Goal: Task Accomplishment & Management: Complete application form

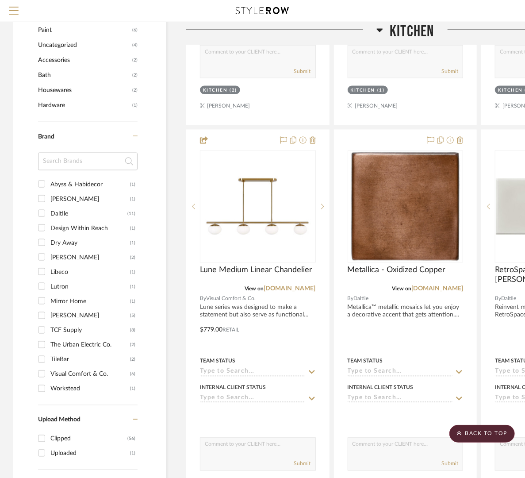
scroll to position [585, 0]
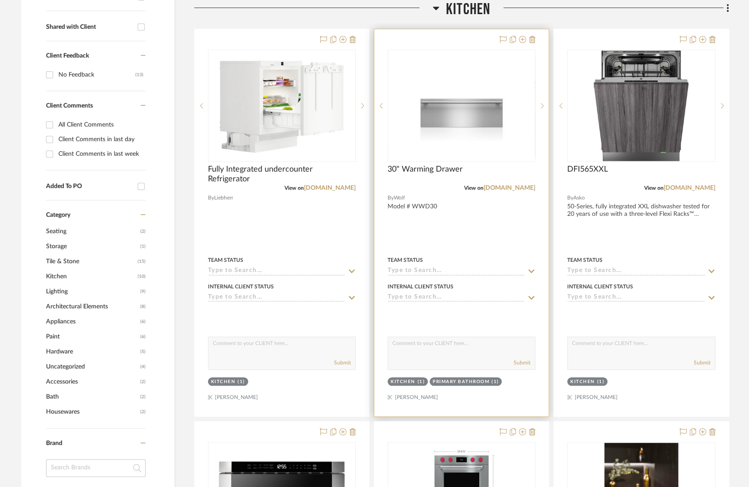
scroll to position [337, 0]
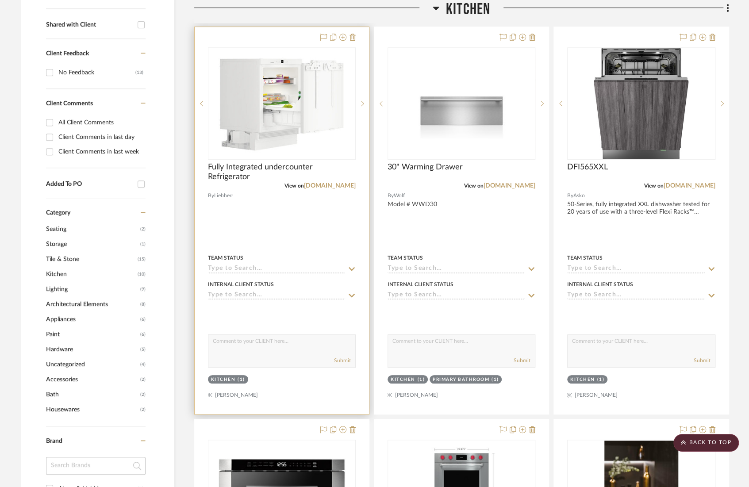
click at [294, 233] on div at bounding box center [282, 220] width 174 height 387
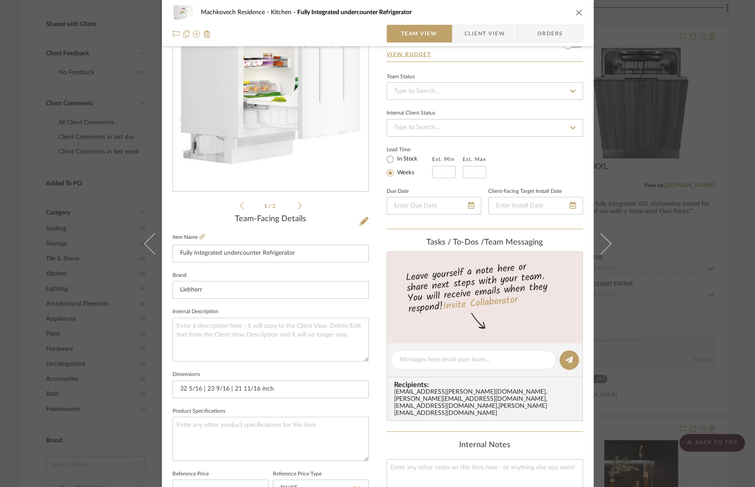
scroll to position [335, 0]
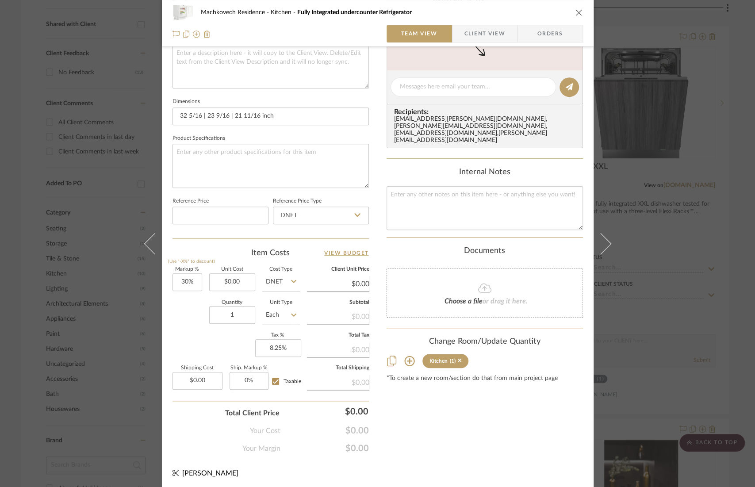
click at [488, 298] on span "or drag it here." at bounding box center [505, 301] width 45 height 7
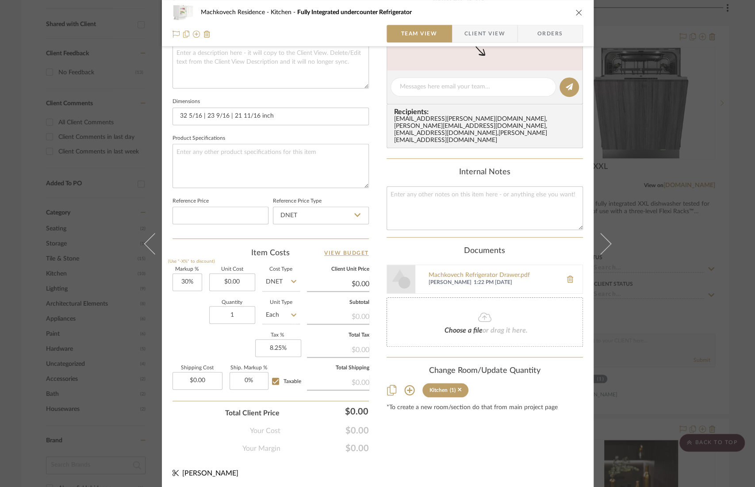
click at [563, 366] on div "Change Room/Update Quantity Kitchen (1) *To create a new room/section do that f…" at bounding box center [485, 388] width 196 height 45
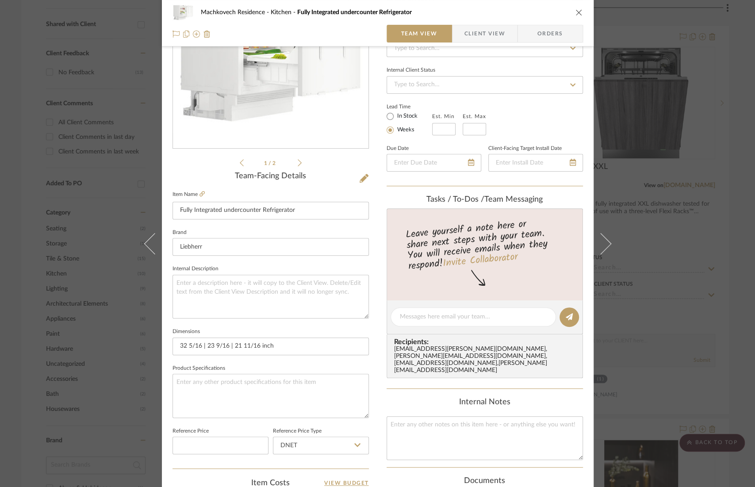
scroll to position [0, 0]
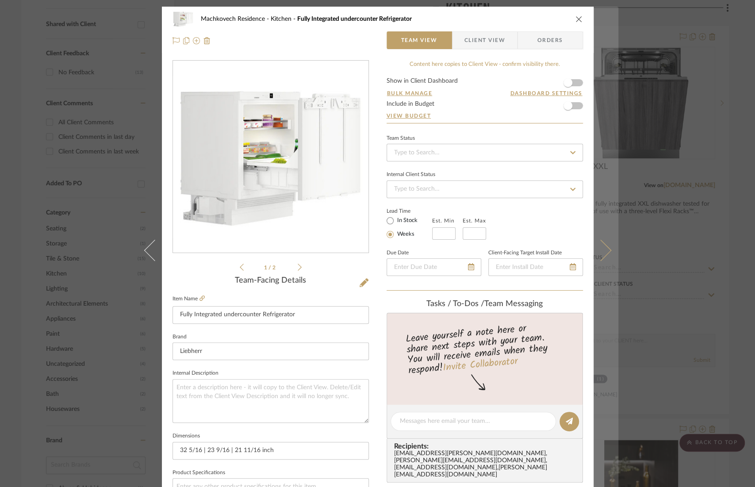
click at [601, 284] on button at bounding box center [606, 250] width 25 height 487
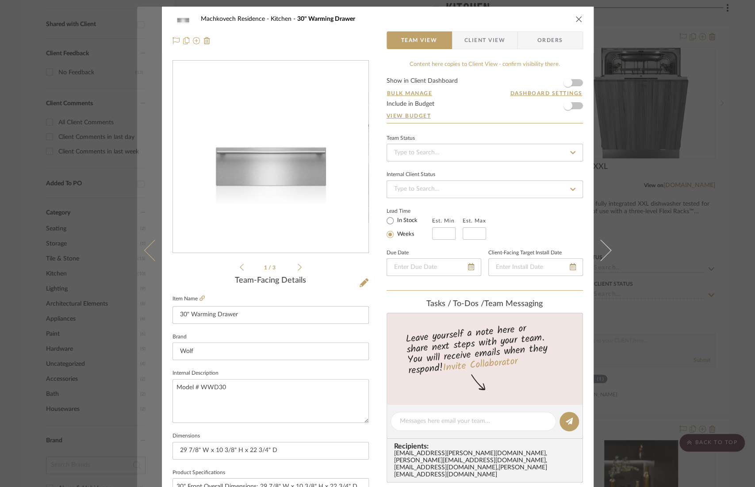
click at [143, 253] on button at bounding box center [149, 250] width 25 height 487
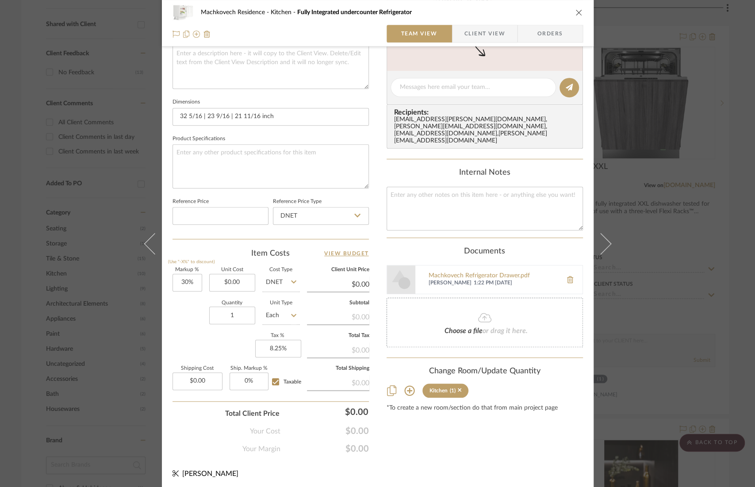
scroll to position [335, 0]
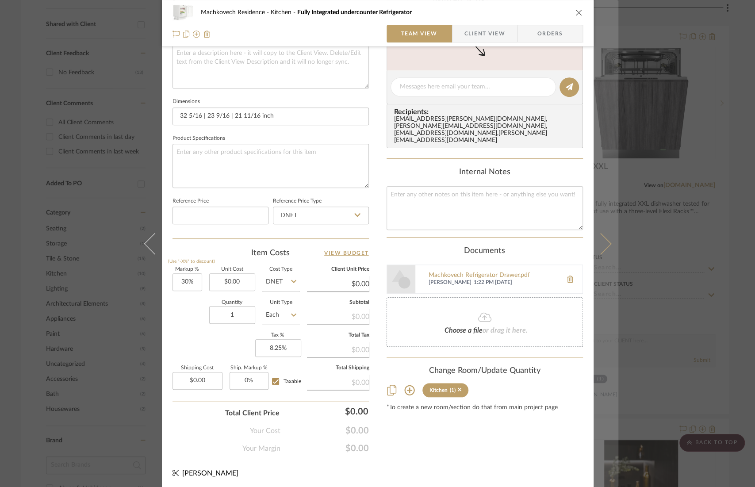
click at [595, 237] on icon at bounding box center [600, 243] width 21 height 21
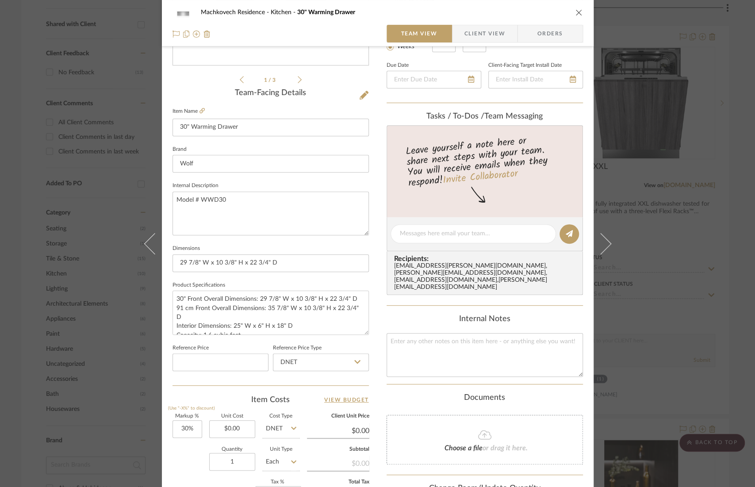
scroll to position [205, 0]
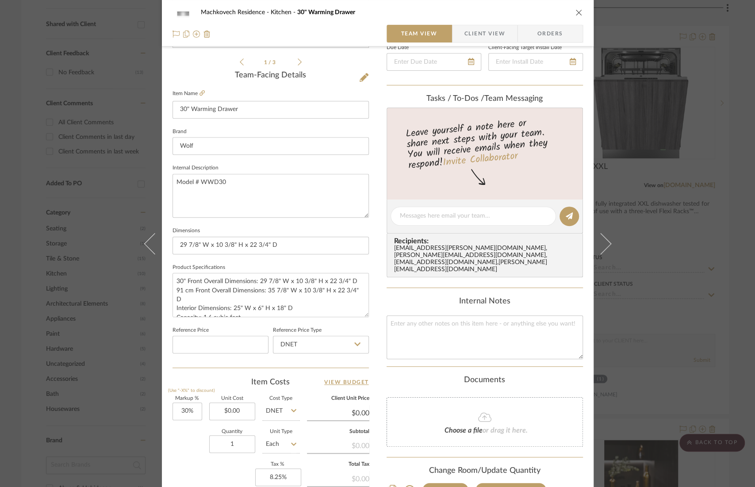
click at [485, 427] on span "or drag it here." at bounding box center [505, 430] width 45 height 7
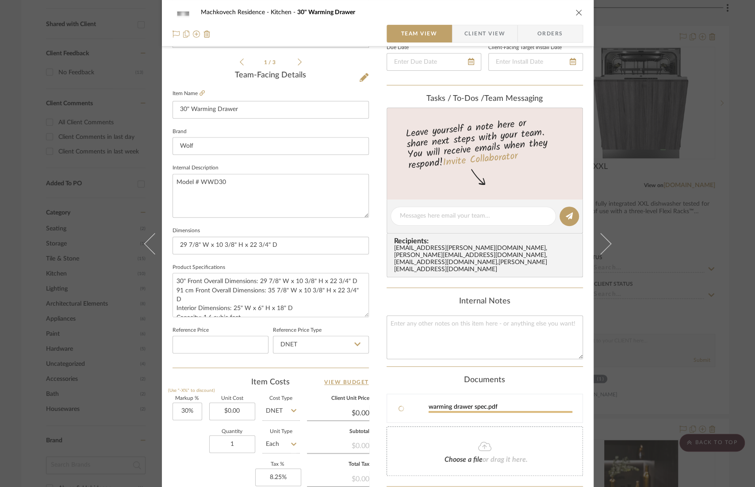
click at [495, 441] on fa-icon at bounding box center [485, 447] width 81 height 12
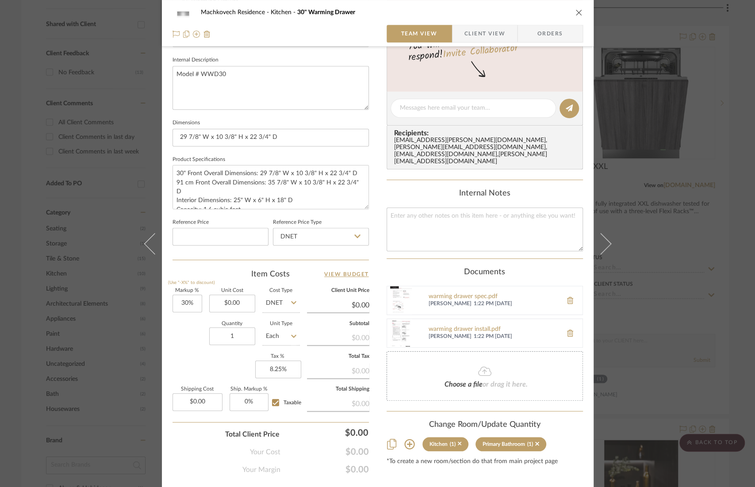
scroll to position [335, 0]
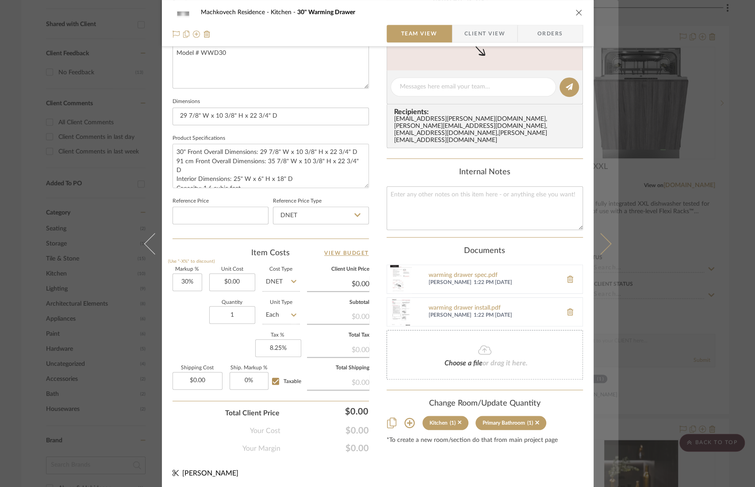
click at [594, 252] on button at bounding box center [606, 243] width 25 height 487
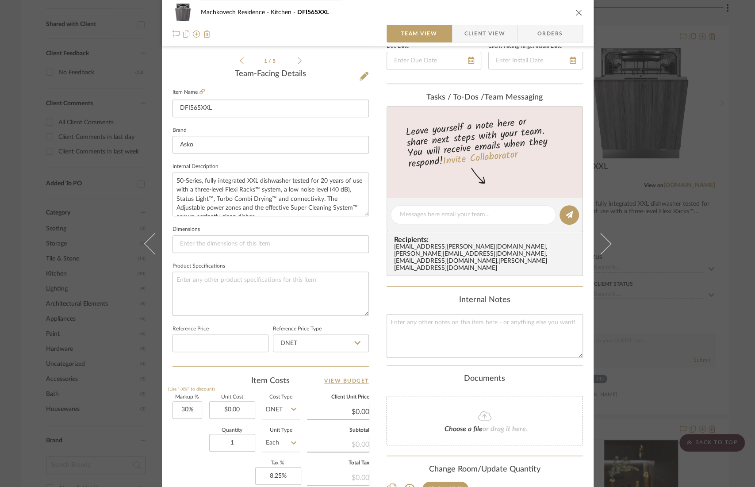
scroll to position [199, 0]
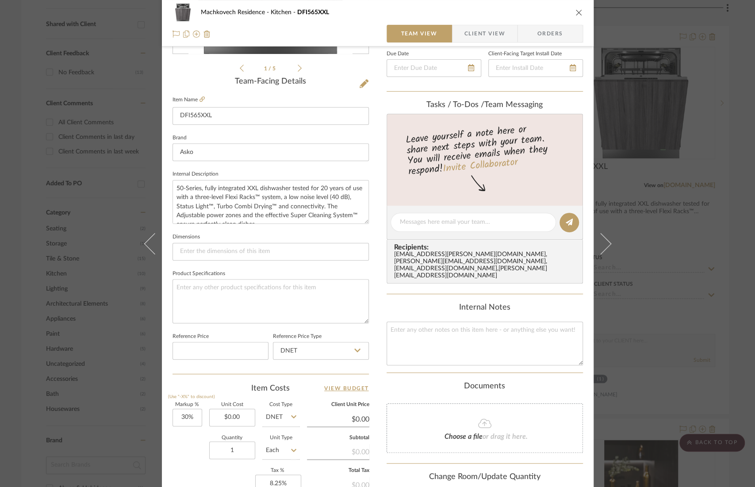
click at [482, 418] on icon at bounding box center [484, 423] width 13 height 11
click at [483, 462] on span "or drag it here." at bounding box center [505, 465] width 45 height 7
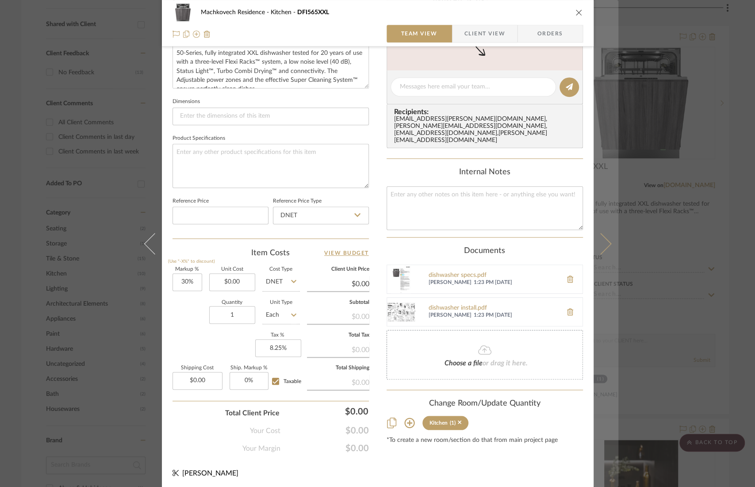
click at [606, 244] on icon at bounding box center [600, 243] width 21 height 21
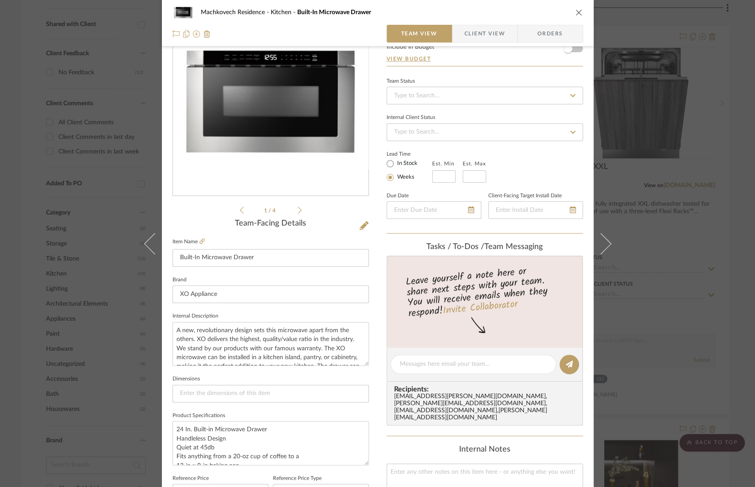
scroll to position [161, 0]
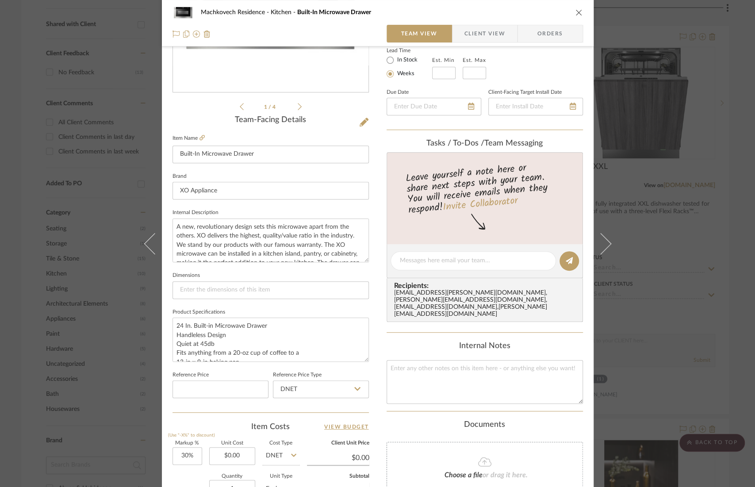
click at [474, 472] on span "Choose a file" at bounding box center [464, 475] width 38 height 7
click at [472, 486] on fa-icon at bounding box center [485, 492] width 81 height 12
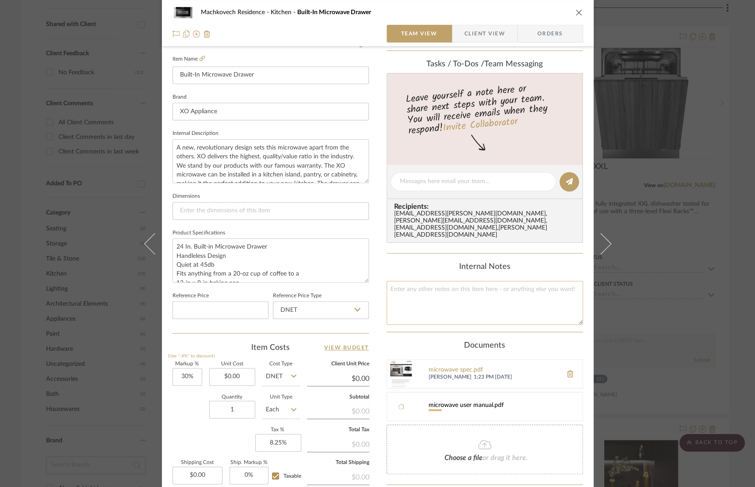
scroll to position [335, 0]
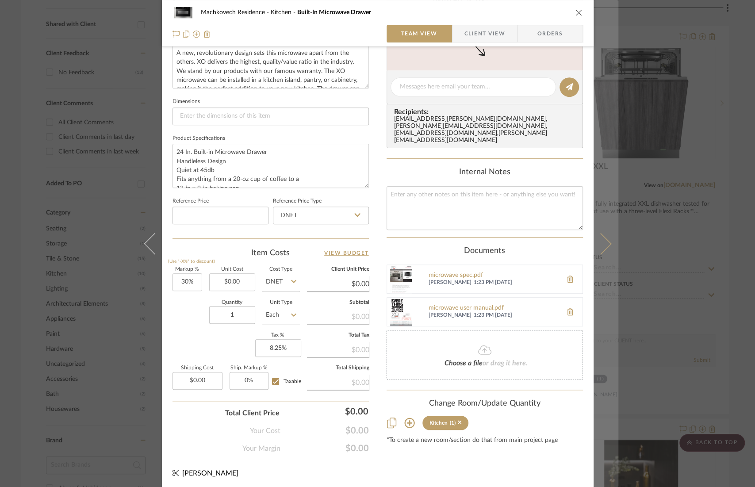
click at [609, 233] on button at bounding box center [606, 243] width 25 height 487
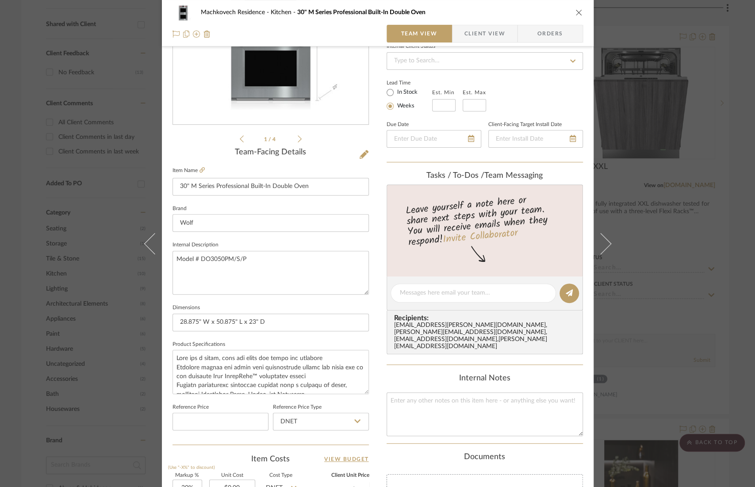
scroll to position [181, 0]
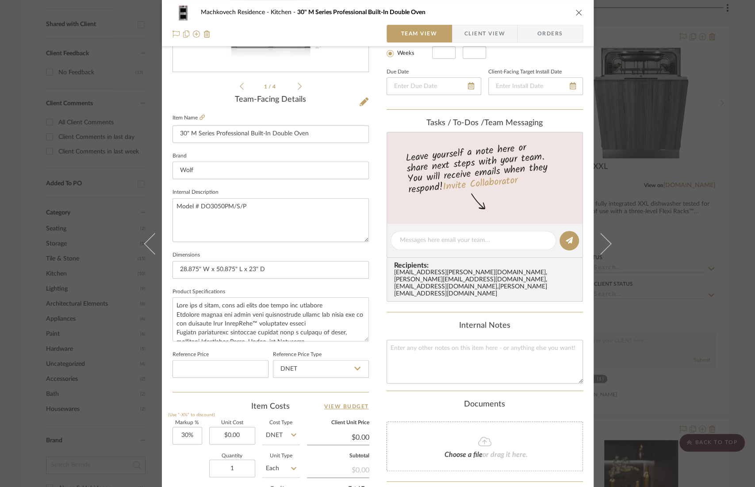
click at [494, 436] on fa-icon at bounding box center [485, 442] width 81 height 12
click at [491, 466] on fa-icon at bounding box center [485, 472] width 81 height 12
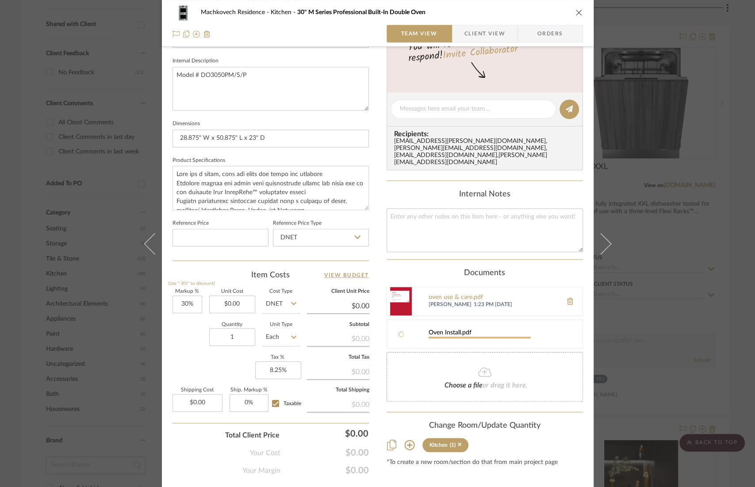
scroll to position [335, 0]
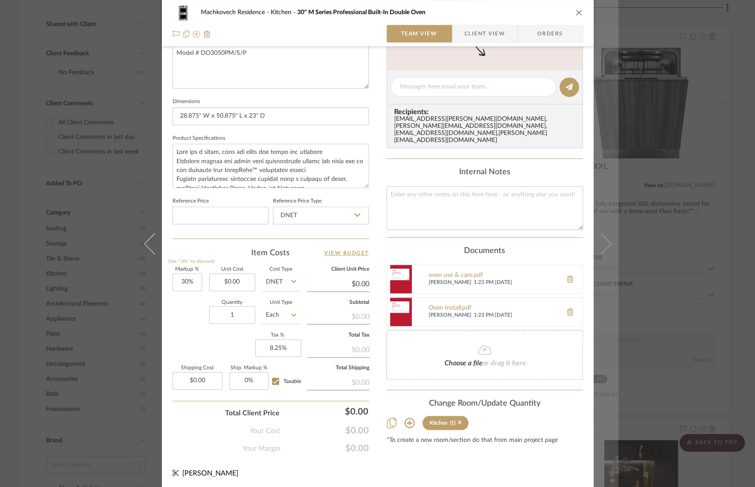
click at [608, 246] on button at bounding box center [606, 243] width 25 height 487
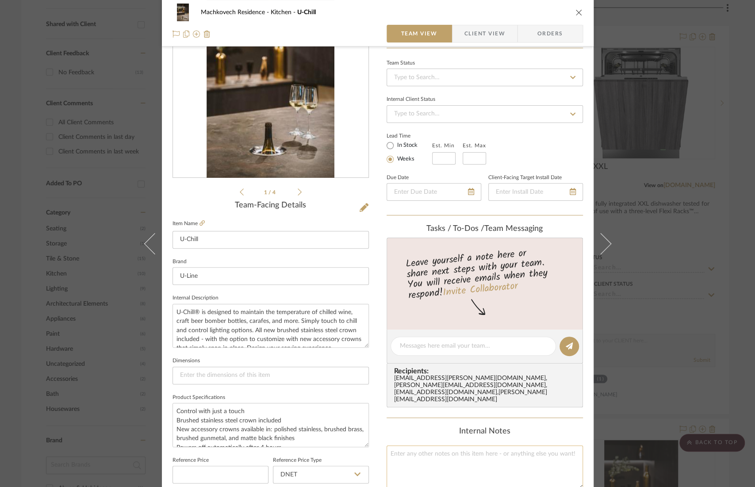
scroll to position [181, 0]
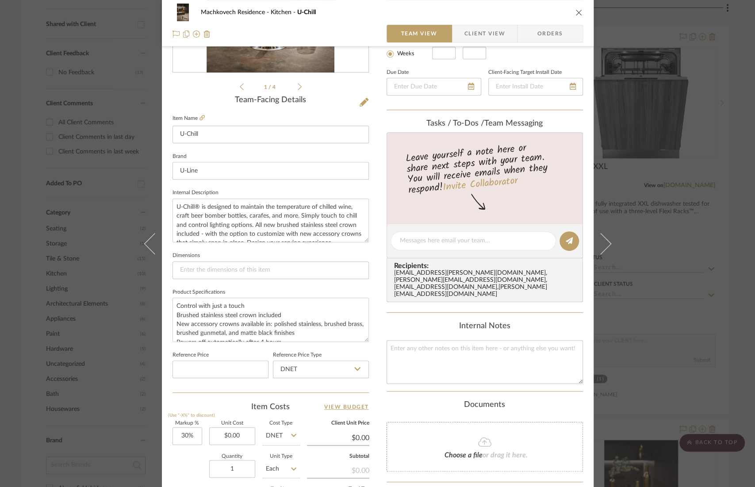
click at [484, 437] on icon at bounding box center [484, 442] width 13 height 11
click at [502, 466] on fa-icon at bounding box center [485, 472] width 81 height 12
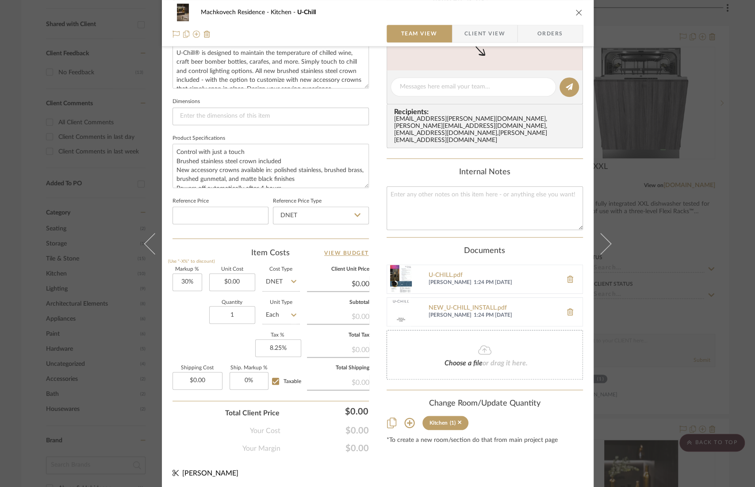
click at [576, 13] on icon "close" at bounding box center [579, 12] width 7 height 7
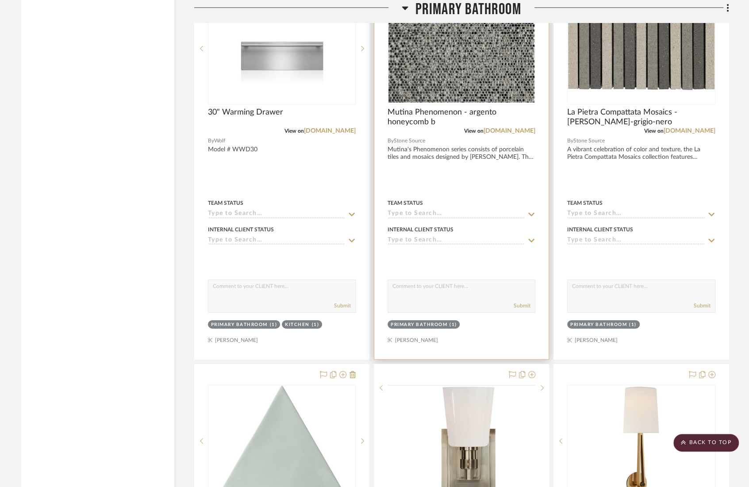
scroll to position [1605, 0]
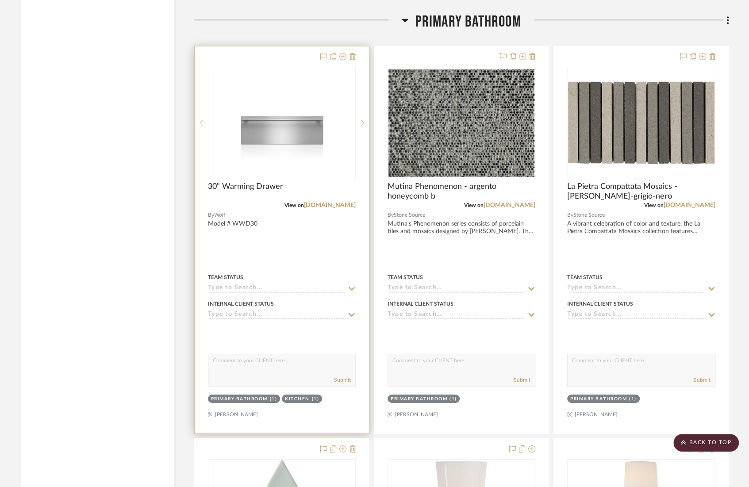
click at [299, 229] on div at bounding box center [282, 239] width 174 height 387
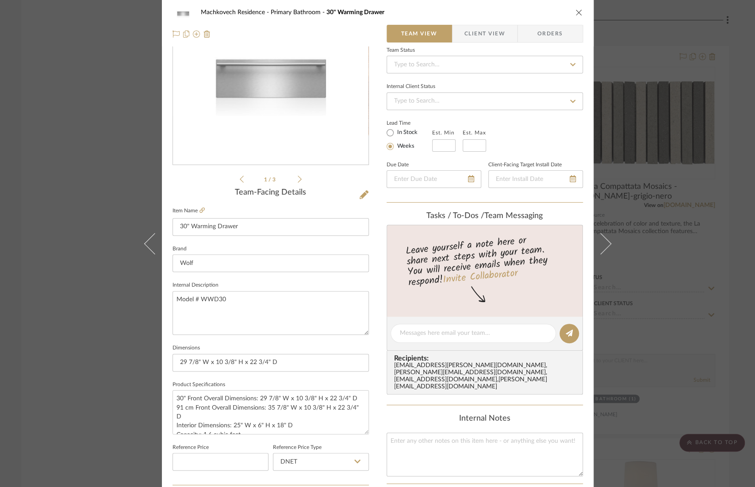
scroll to position [0, 0]
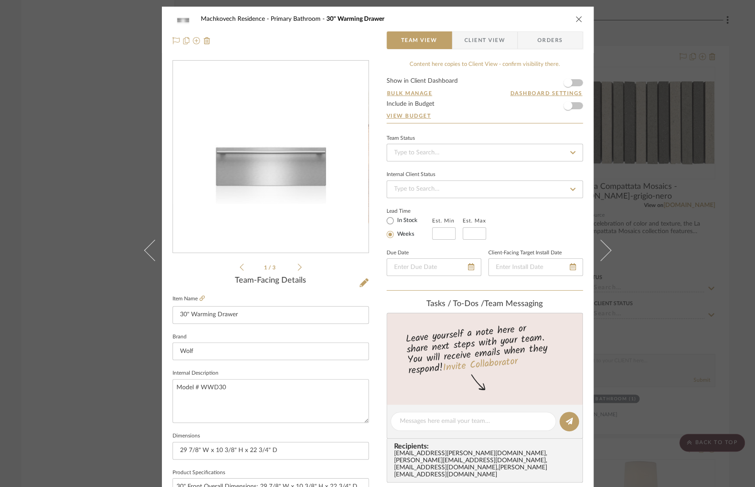
click at [576, 18] on icon "close" at bounding box center [579, 18] width 7 height 7
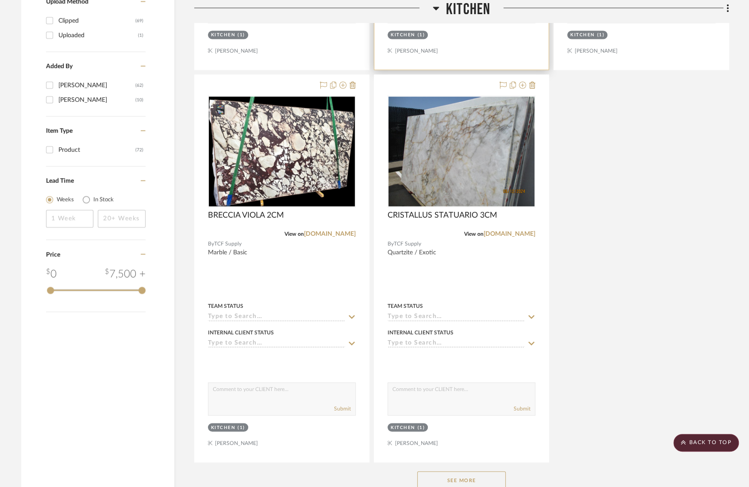
scroll to position [1284, 0]
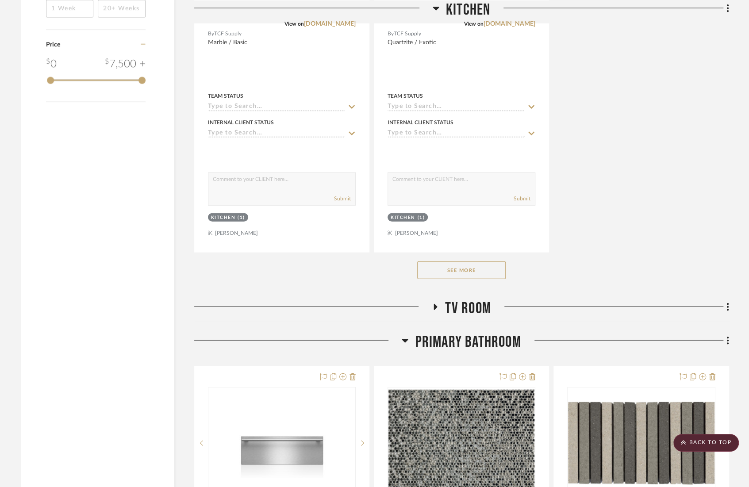
click at [476, 257] on div "See More" at bounding box center [461, 270] width 535 height 35
click at [477, 262] on button "See More" at bounding box center [461, 271] width 89 height 18
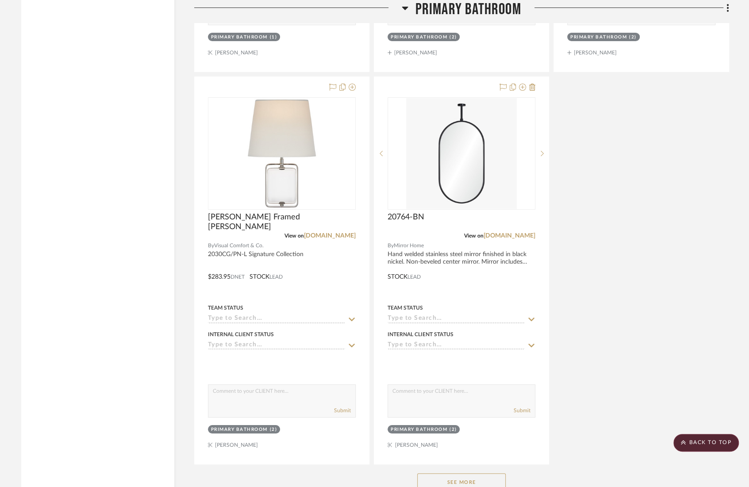
scroll to position [4523, 0]
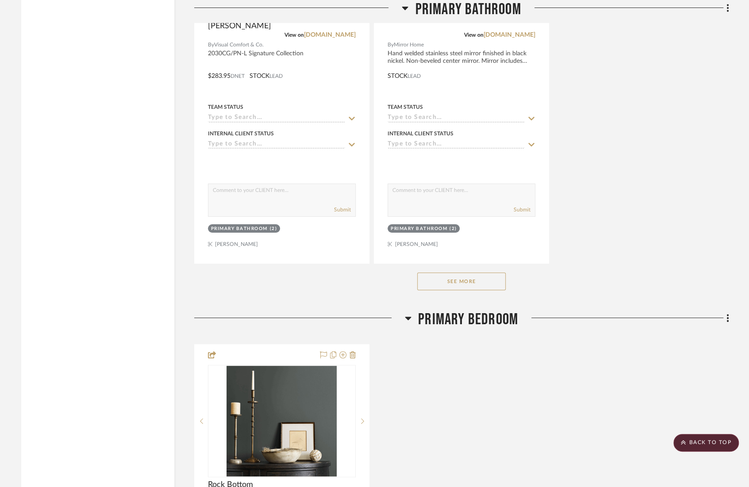
click at [463, 276] on button "See More" at bounding box center [461, 282] width 89 height 18
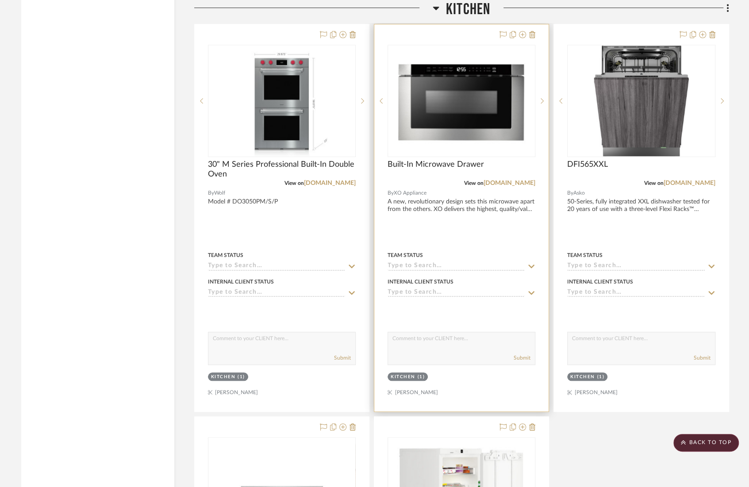
scroll to position [2623, 0]
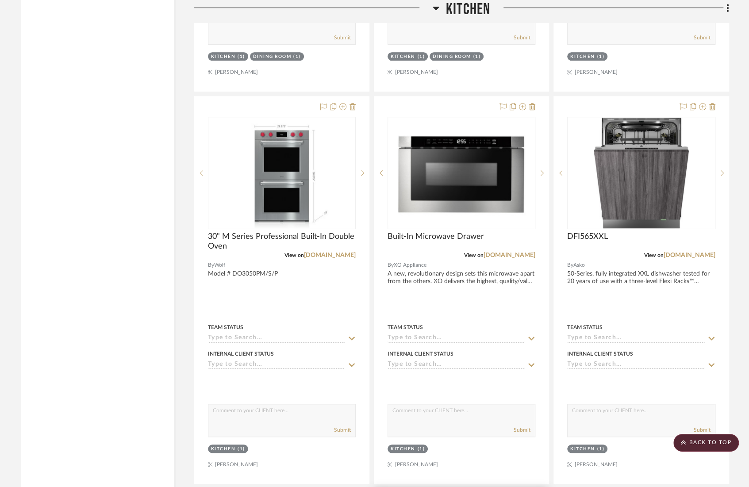
drag, startPoint x: 323, startPoint y: 261, endPoint x: 467, endPoint y: 487, distance: 268.9
